Goal: Information Seeking & Learning: Check status

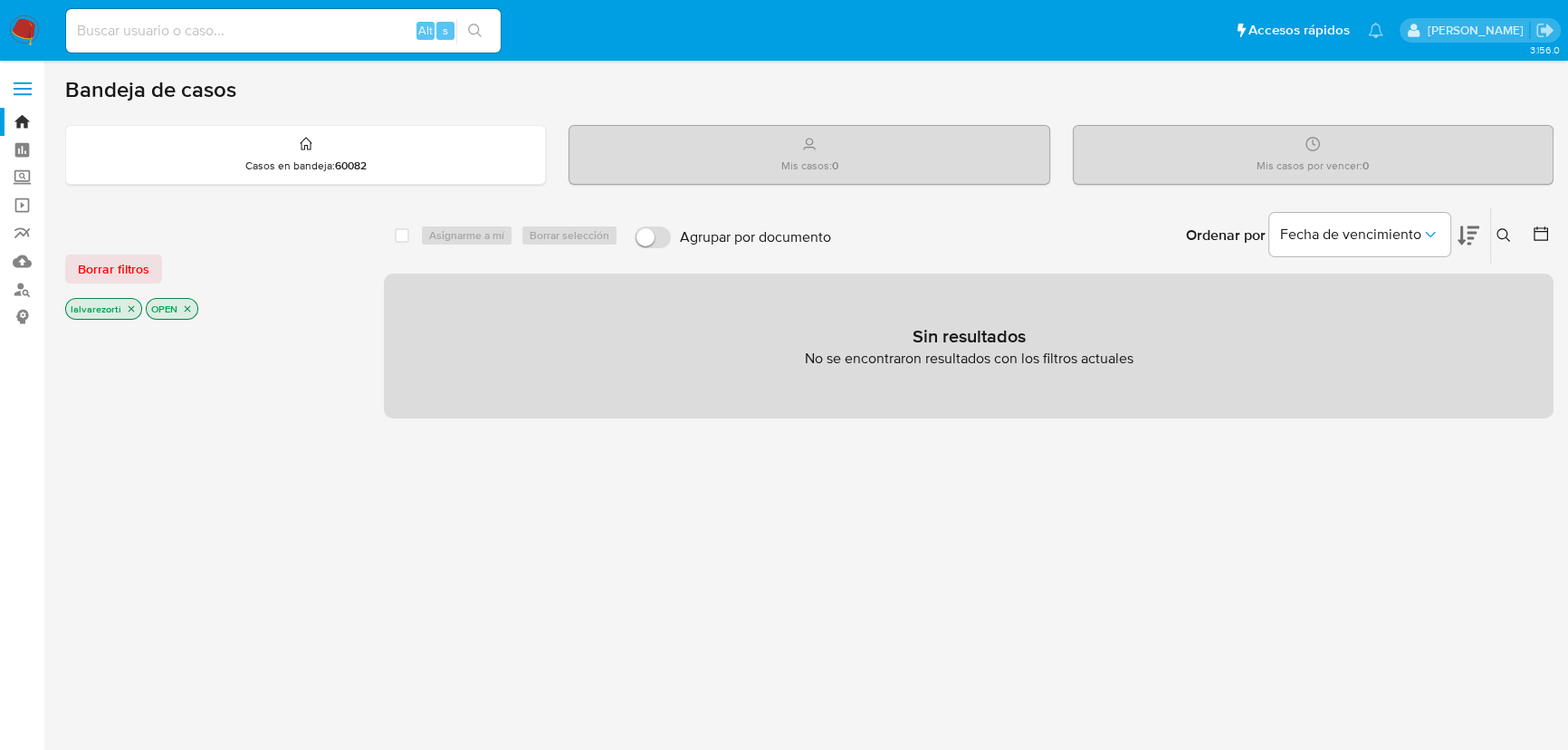
click at [185, 309] on icon "close-filter" at bounding box center [188, 309] width 11 height 11
click at [130, 309] on icon "close-filter" at bounding box center [131, 311] width 11 height 11
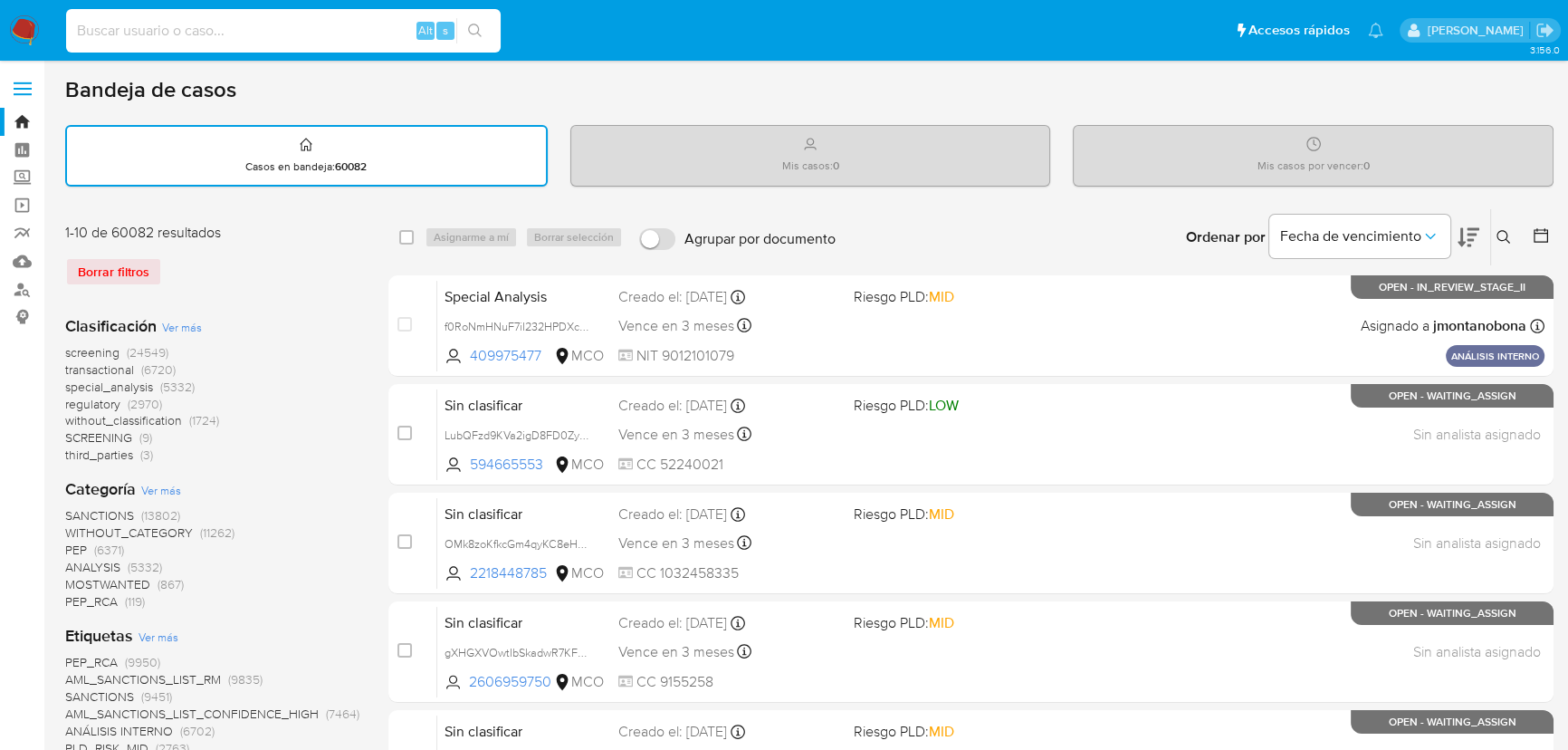
click at [202, 26] on input at bounding box center [283, 31] width 435 height 23
paste input "6F02XhKznp2OH3mqYZqCYsN2"
type input "6F02XhKznp2OH3mqYZqCYsN2"
click at [479, 29] on icon "search-icon" at bounding box center [474, 30] width 14 height 14
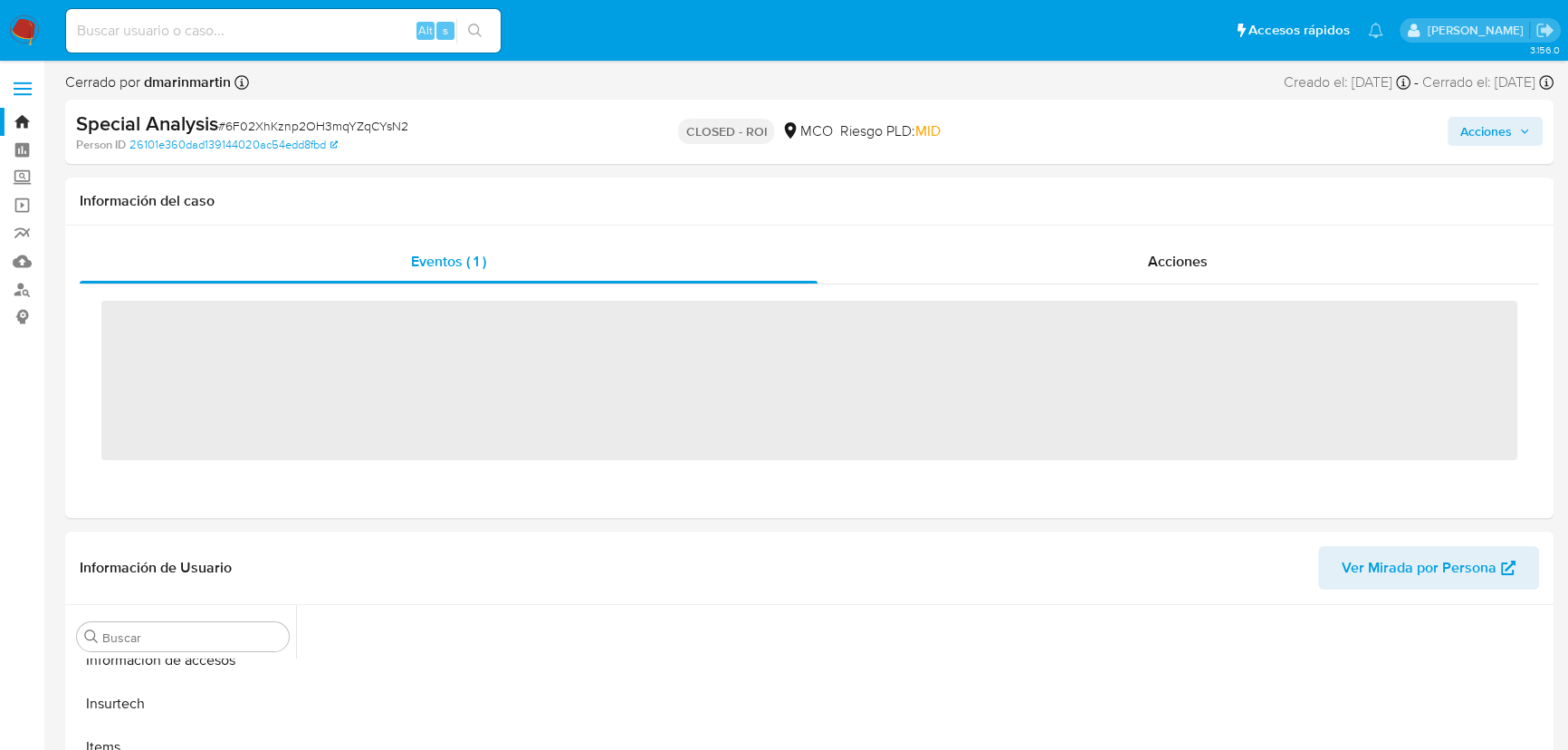
scroll to position [765, 0]
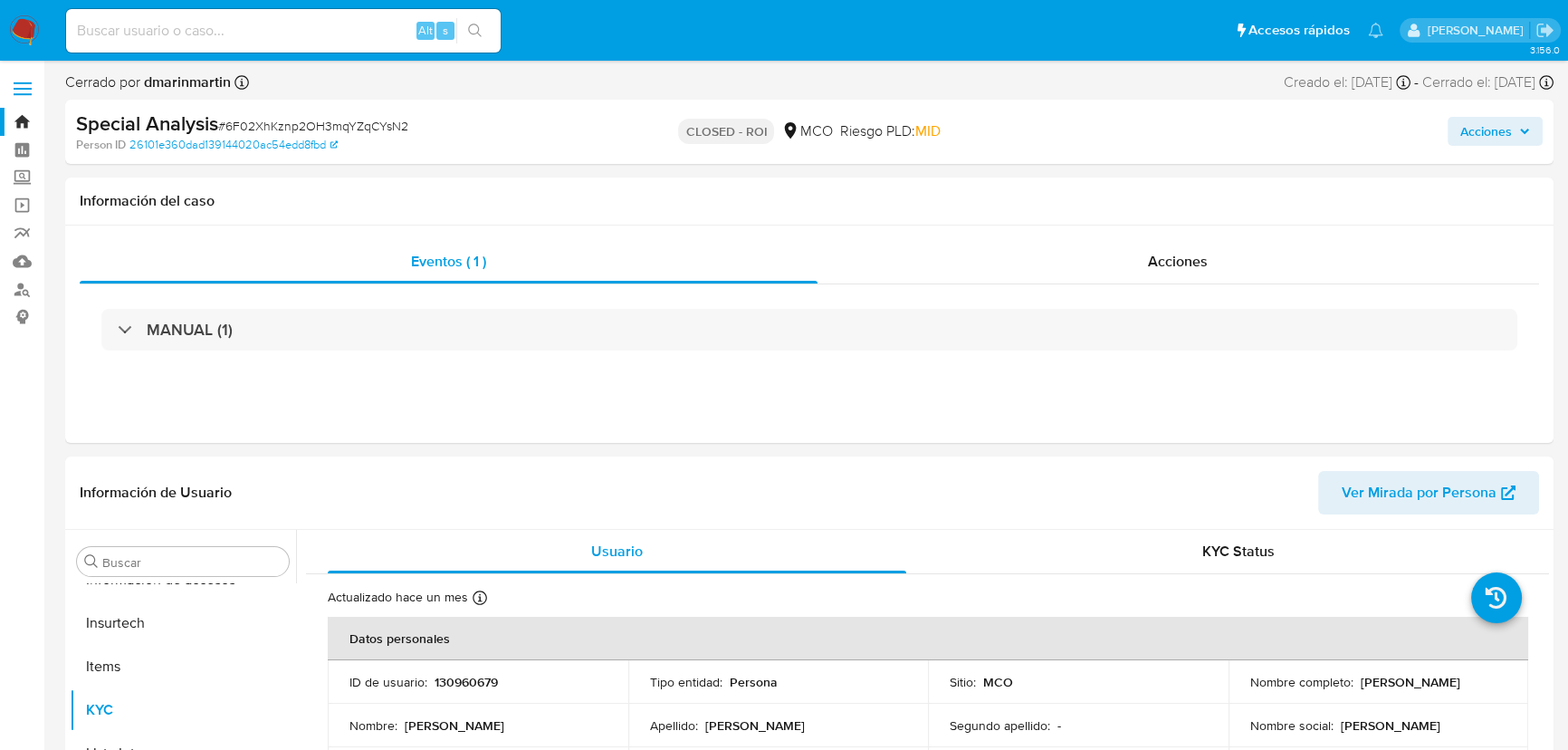
select select "10"
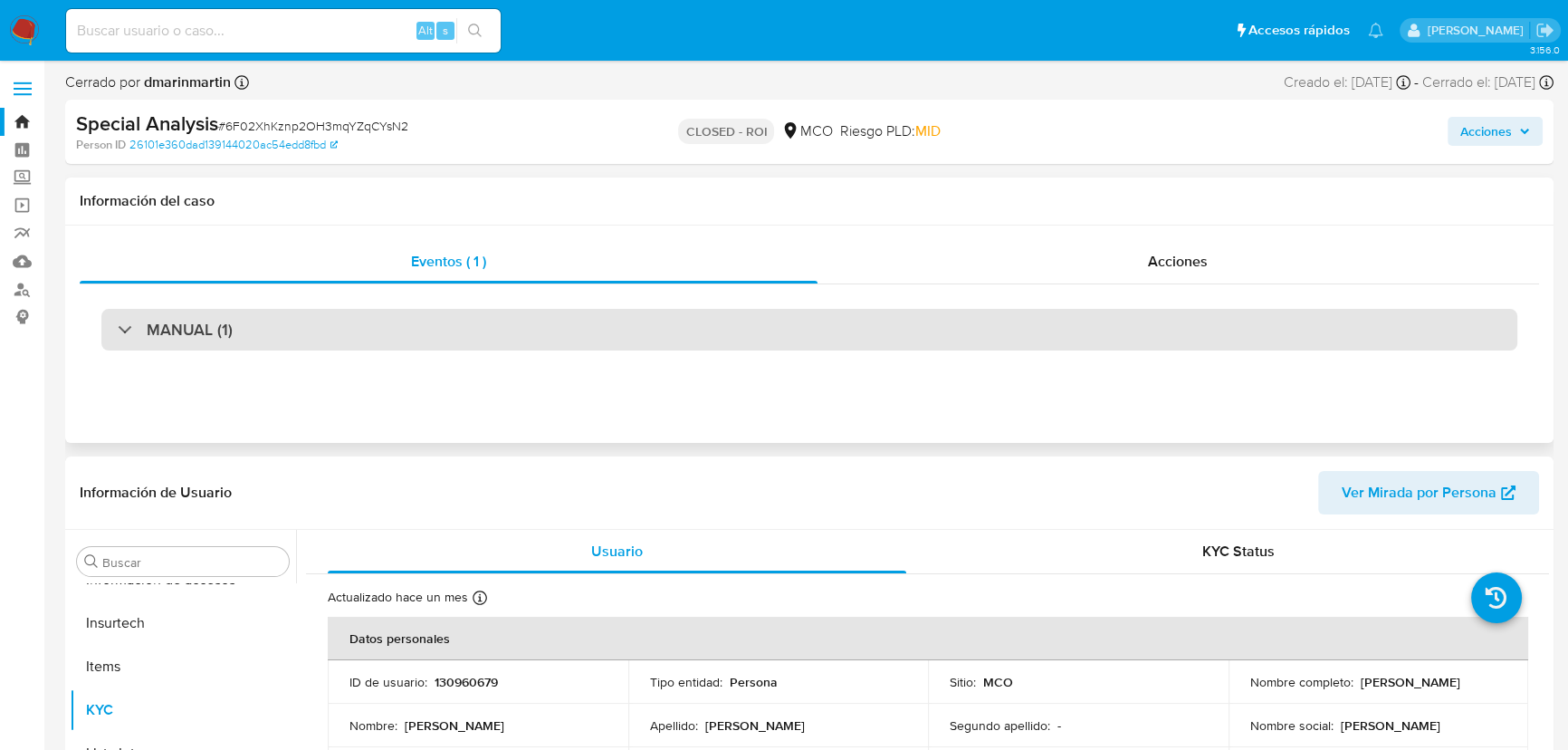
click at [127, 327] on div "MANUAL (1)" at bounding box center [175, 330] width 115 height 20
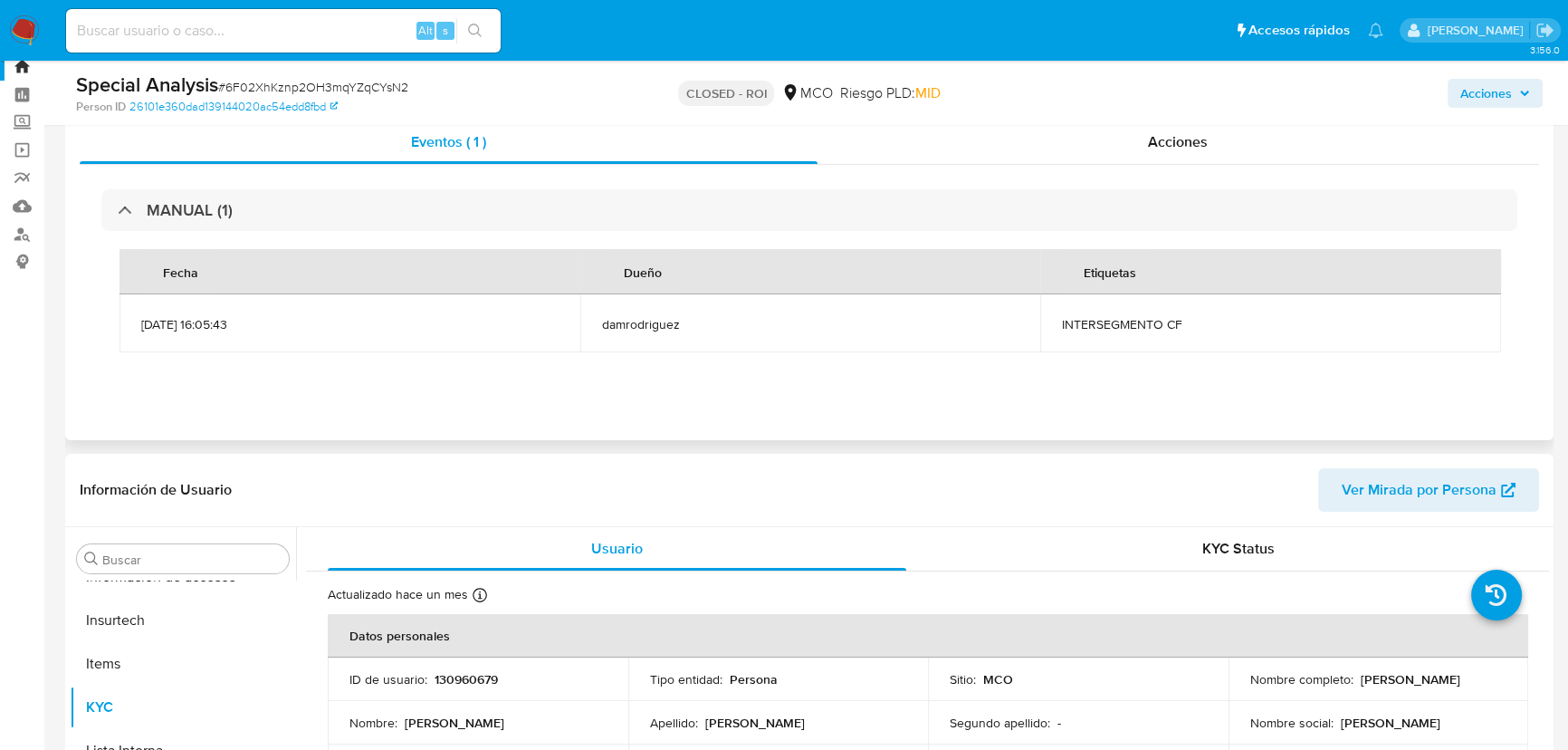
scroll to position [81, 0]
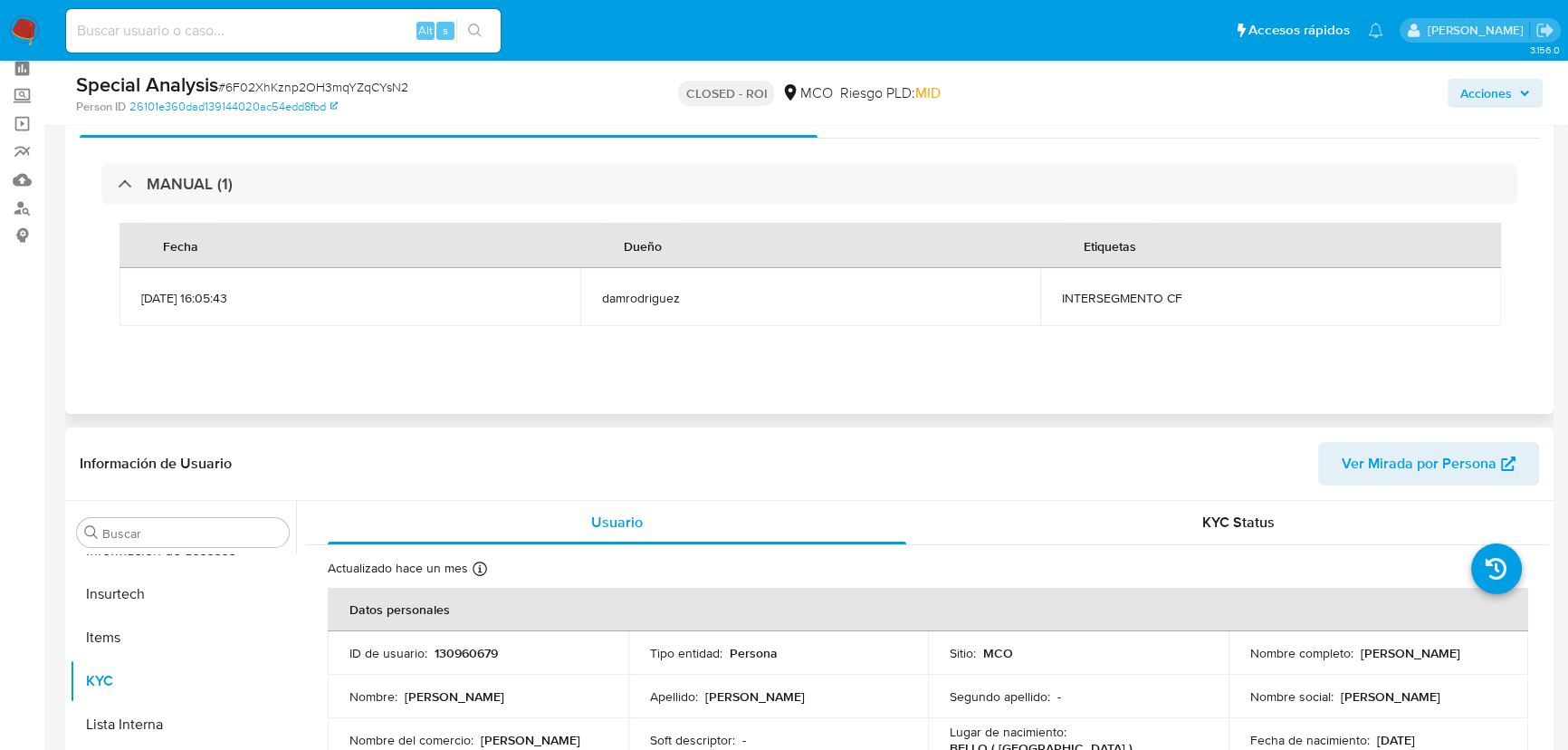
click at [234, 299] on span "[DATE] 16:05:43" at bounding box center [349, 298] width 417 height 17
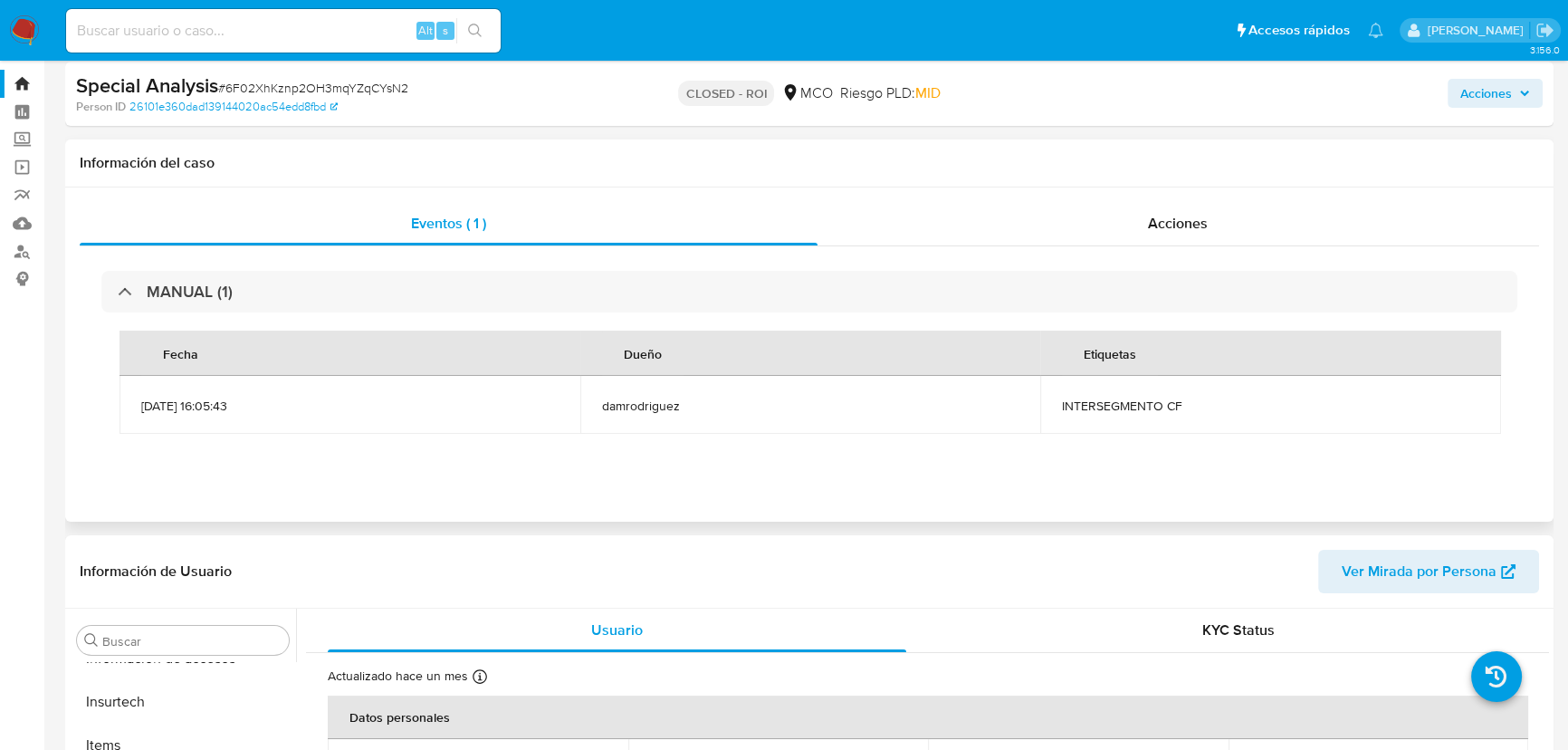
scroll to position [0, 0]
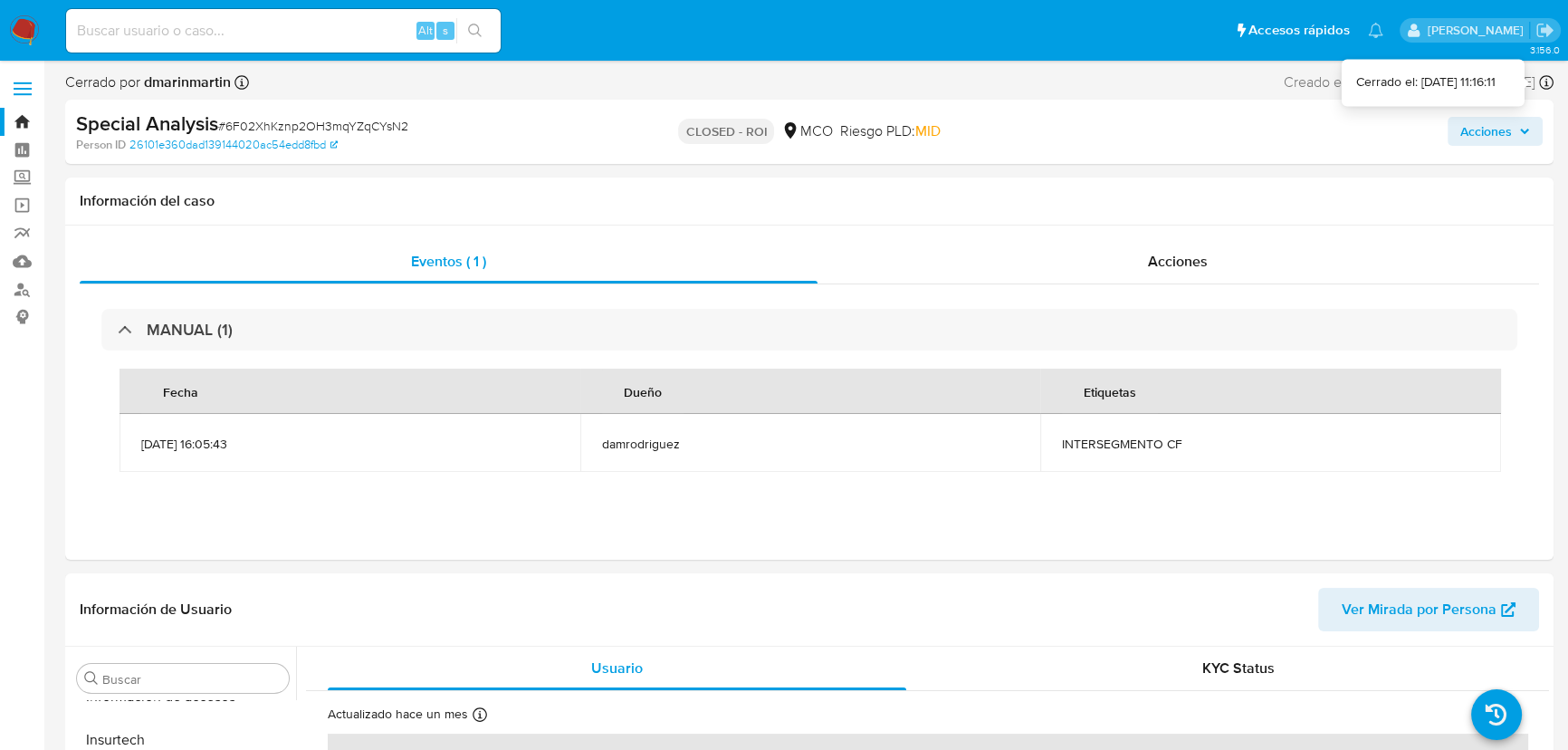
drag, startPoint x: 1544, startPoint y: 75, endPoint x: 1383, endPoint y: 104, distance: 163.6
click at [1541, 76] on icon at bounding box center [1547, 82] width 15 height 15
click at [1222, 271] on div "Acciones" at bounding box center [1179, 262] width 723 height 43
